Goal: Register for event/course

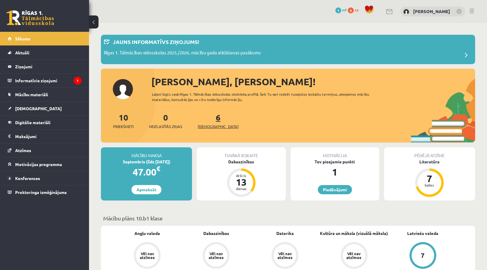
click at [204, 125] on span "[DEMOGRAPHIC_DATA]" at bounding box center [218, 126] width 41 height 6
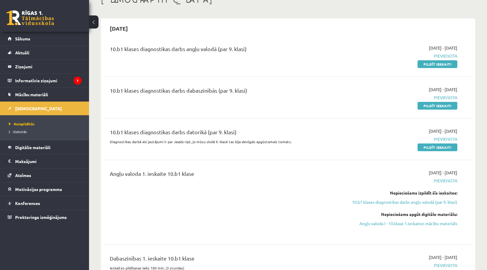
scroll to position [30, 0]
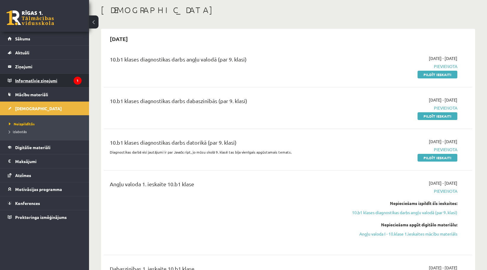
click at [52, 81] on legend "Informatīvie ziņojumi 1" at bounding box center [48, 81] width 66 height 14
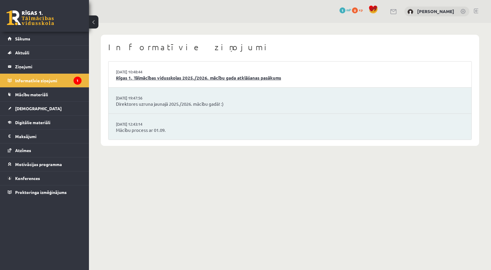
click at [158, 77] on link "Rīgas 1. Tālmācības vidusskolas 2025./2026. mācību gada atklāšanas pasākums" at bounding box center [290, 77] width 348 height 7
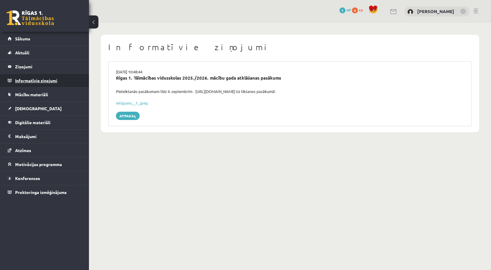
click at [53, 81] on legend "Informatīvie ziņojumi 0" at bounding box center [48, 81] width 66 height 14
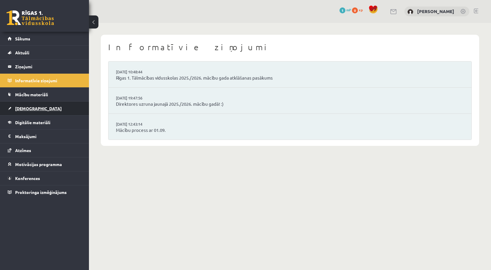
click at [29, 110] on span "[DEMOGRAPHIC_DATA]" at bounding box center [38, 108] width 47 height 5
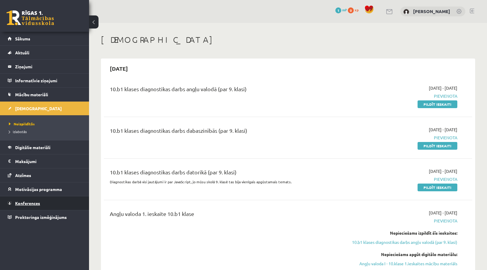
click at [36, 204] on span "Konferences" at bounding box center [27, 202] width 25 height 5
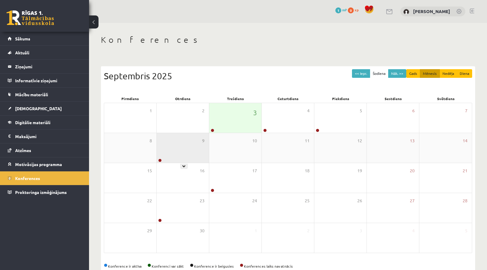
scroll to position [14, 0]
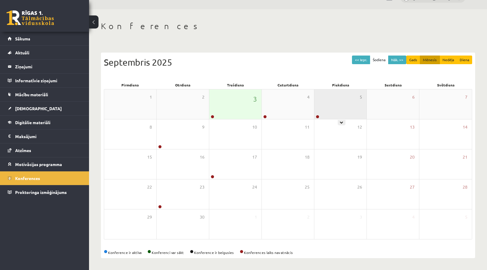
click at [324, 103] on div "5" at bounding box center [340, 104] width 52 height 30
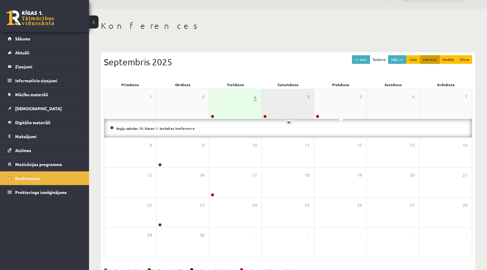
click at [302, 107] on div "4" at bounding box center [288, 104] width 52 height 30
click at [242, 105] on div "3" at bounding box center [235, 104] width 52 height 30
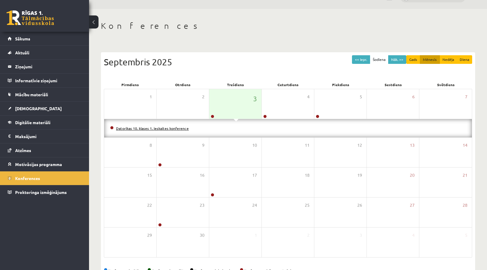
click at [153, 128] on link "Datorikas 10. klases 1. ieskaites konference" at bounding box center [152, 128] width 73 height 5
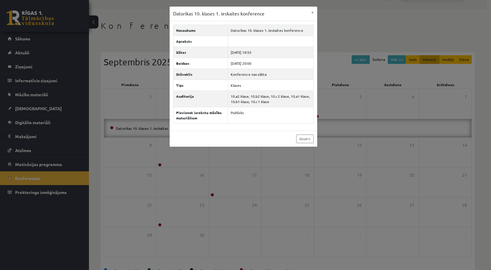
click at [353, 37] on div "Datorikas 10. klases 1. ieskaites konference × Nosaukums Datorikas 10. klases 1…" at bounding box center [245, 135] width 491 height 270
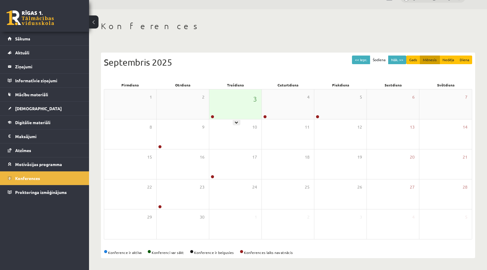
click at [234, 98] on div "3" at bounding box center [235, 104] width 52 height 30
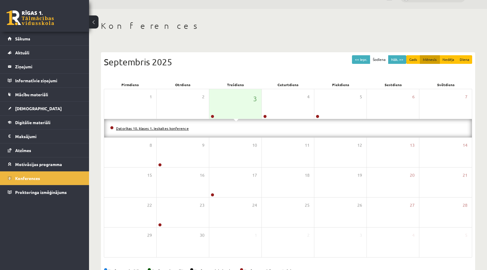
click at [169, 130] on link "Datorikas 10. klases 1. ieskaites konference" at bounding box center [152, 128] width 73 height 5
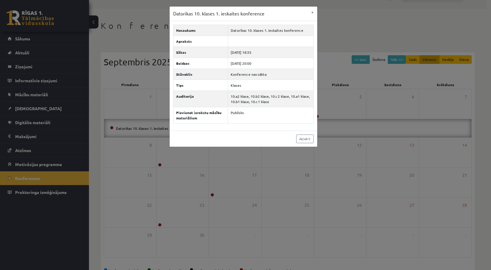
click at [362, 242] on div "Datorikas 10. klases 1. ieskaites konference × Nosaukums Datorikas 10. klases 1…" at bounding box center [245, 135] width 491 height 270
